Goal: Navigation & Orientation: Find specific page/section

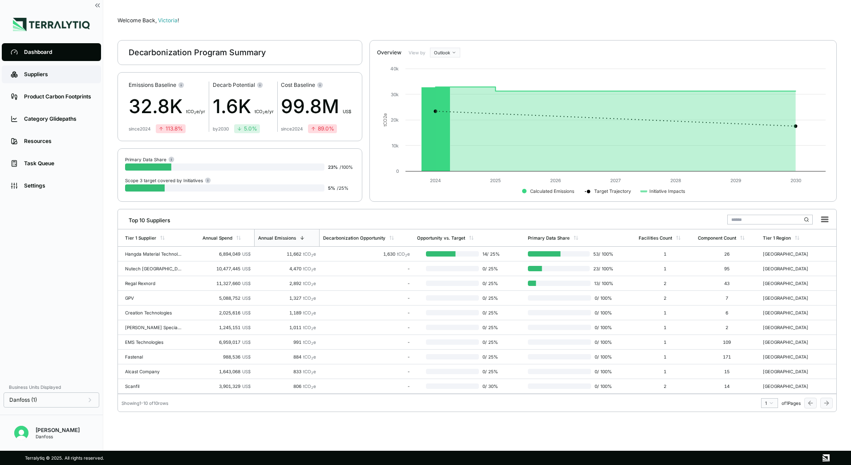
click at [62, 72] on div "Suppliers" at bounding box center [58, 74] width 68 height 7
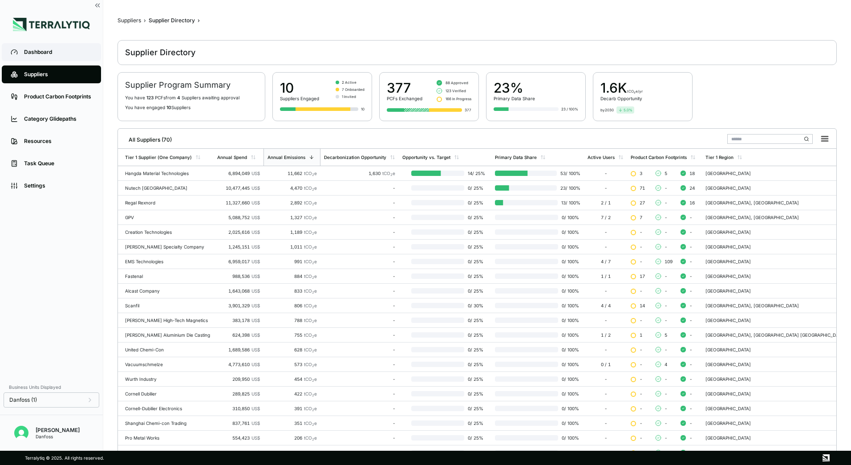
click at [43, 54] on div "Dashboard" at bounding box center [58, 52] width 68 height 7
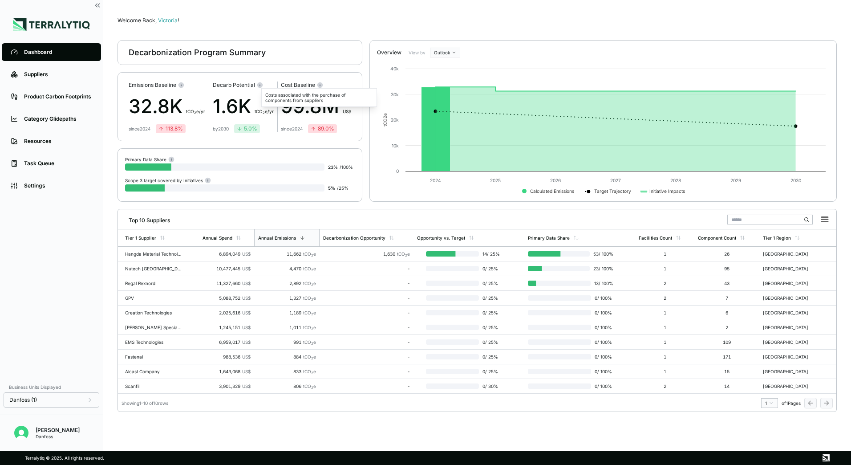
click at [320, 85] on rect at bounding box center [320, 86] width 0 height 2
click at [33, 436] on div "[PERSON_NAME] Danfoss" at bounding box center [51, 428] width 103 height 29
click at [24, 431] on img "Open user button" at bounding box center [21, 432] width 14 height 14
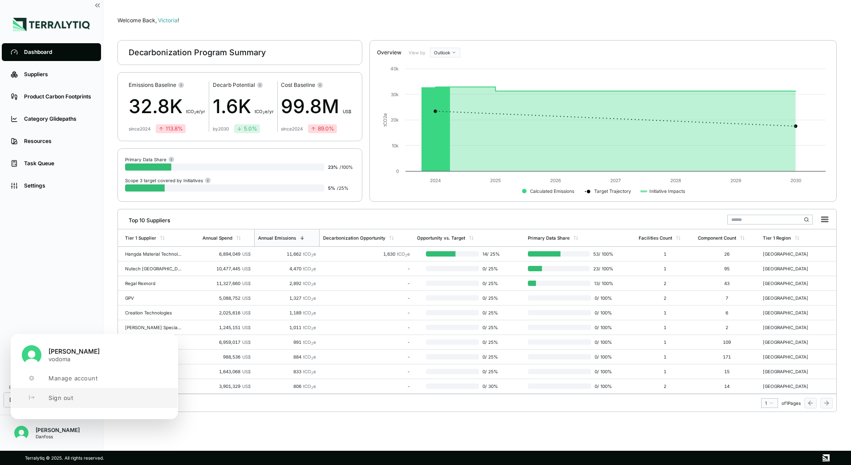
click at [68, 407] on button "Sign out" at bounding box center [94, 398] width 166 height 20
